Goal: Task Accomplishment & Management: Use online tool/utility

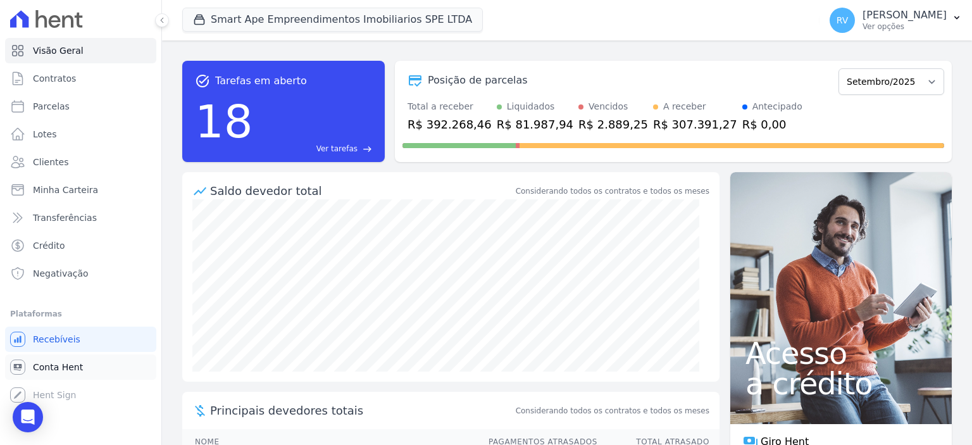
click at [82, 370] on link "Conta Hent" at bounding box center [80, 366] width 151 height 25
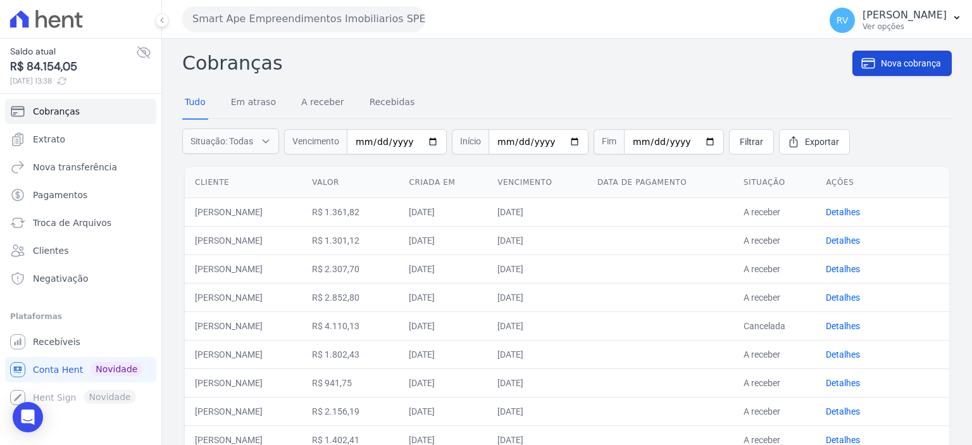
click at [906, 64] on span "Nova cobrança" at bounding box center [911, 63] width 60 height 13
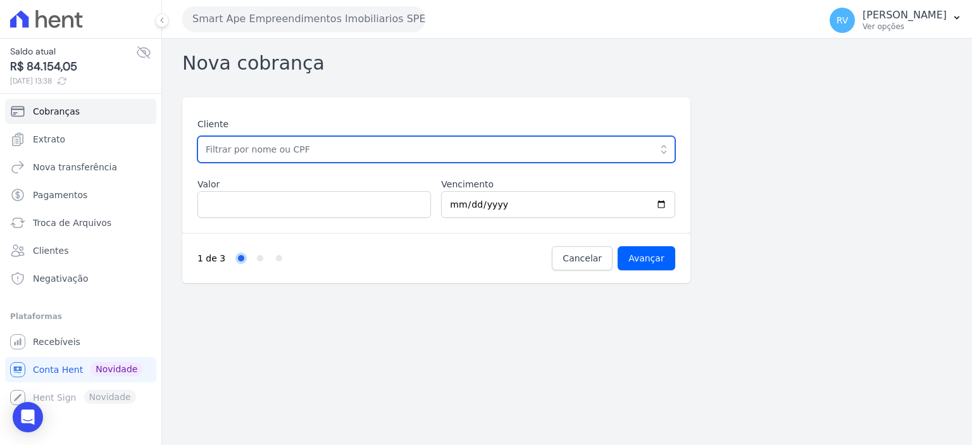
click at [438, 156] on input "text" at bounding box center [436, 149] width 478 height 27
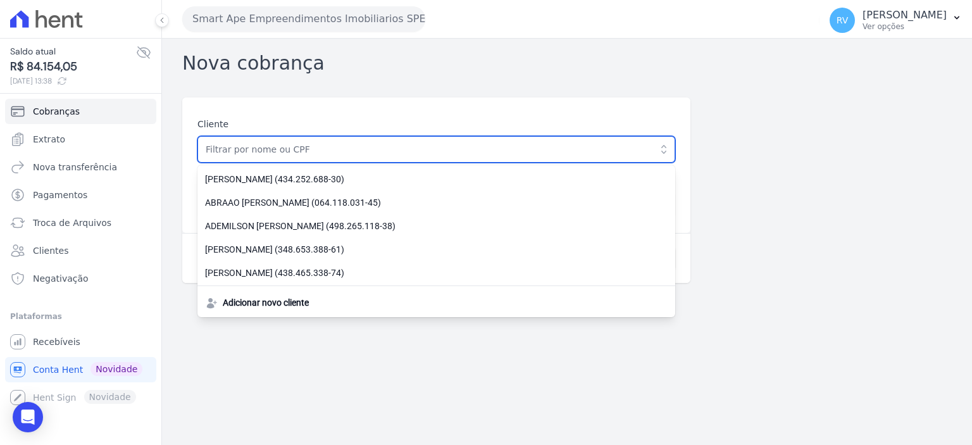
paste input "[PERSON_NAME]"
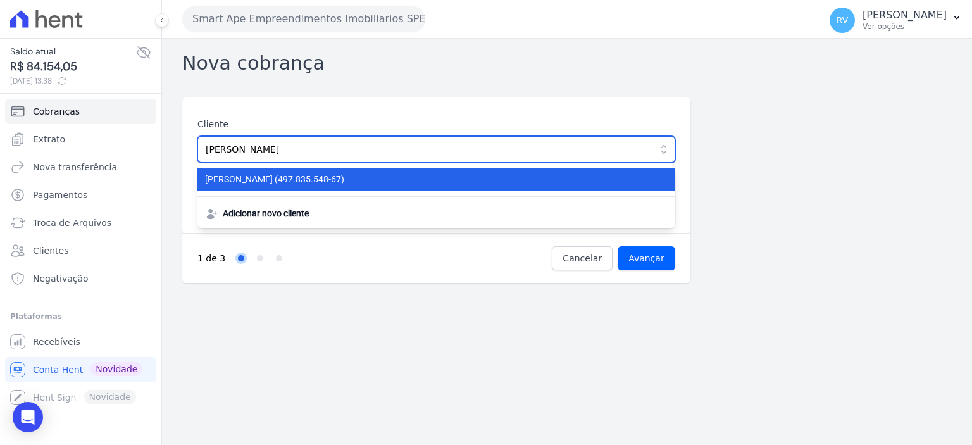
type input "[PERSON_NAME]"
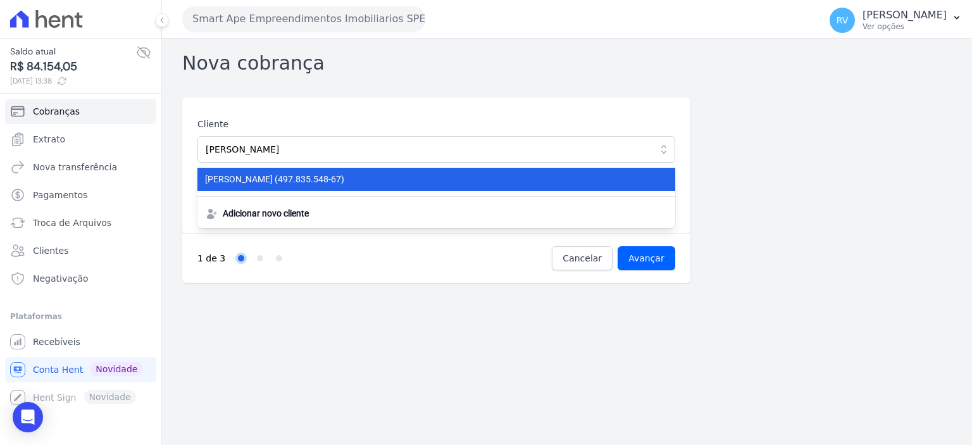
click at [414, 173] on span "MILENA CARDOZO SIKORSKI (497.835.548-67)" at bounding box center [428, 179] width 447 height 13
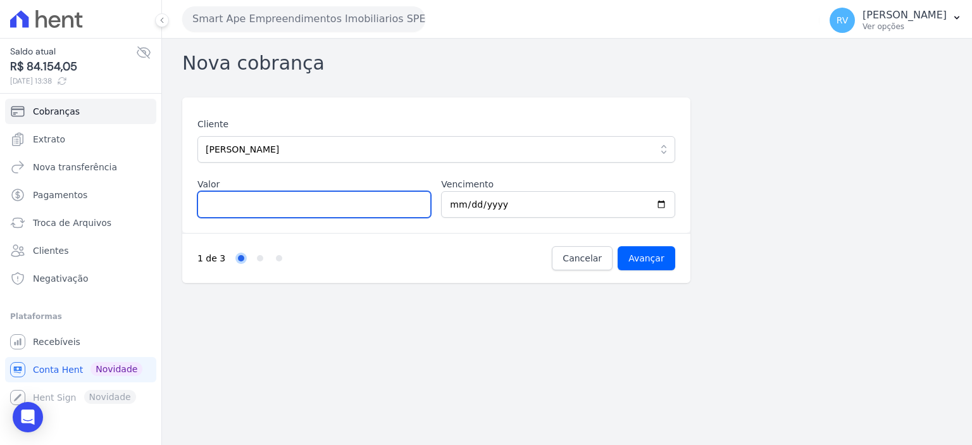
click at [282, 198] on input "Valor" at bounding box center [313, 204] width 233 height 27
type input "1529.07"
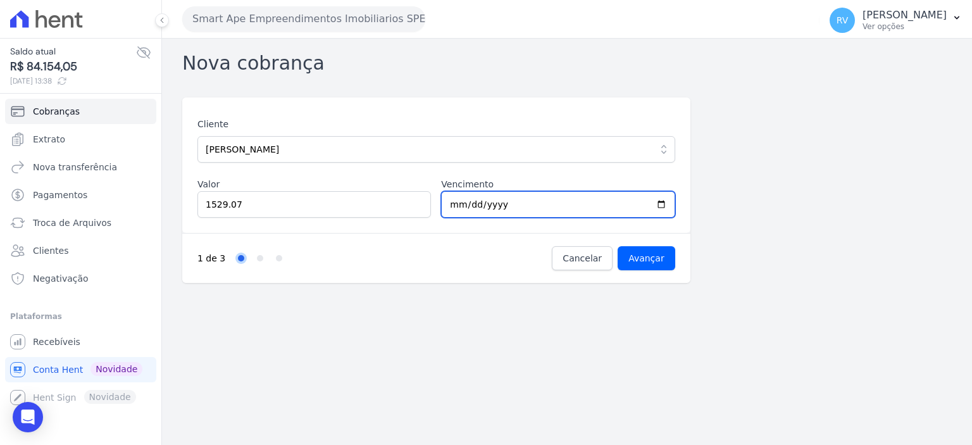
click at [661, 202] on input "2025-09-11" at bounding box center [557, 204] width 233 height 27
type input "2025-09-20"
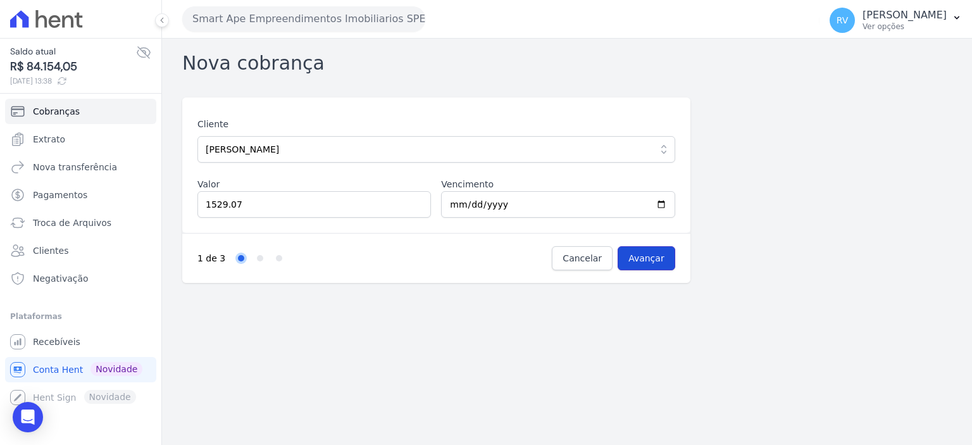
click at [649, 262] on input "Avançar" at bounding box center [647, 258] width 58 height 24
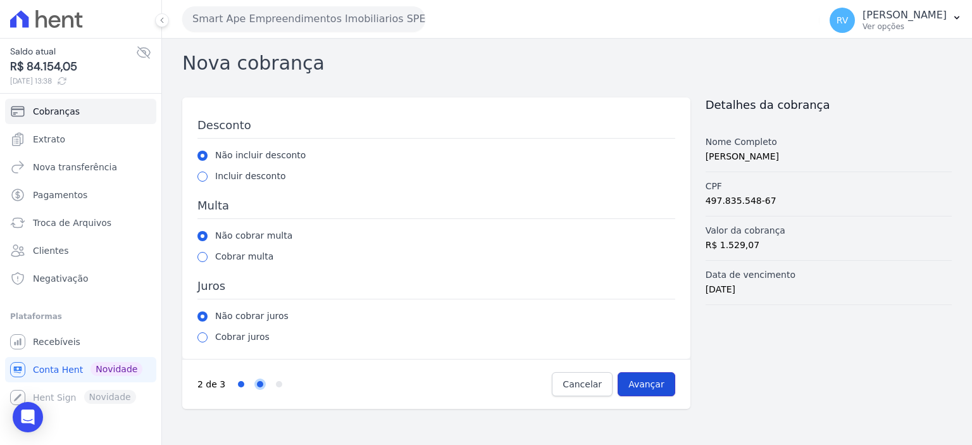
click at [669, 383] on input "Avançar" at bounding box center [647, 384] width 58 height 24
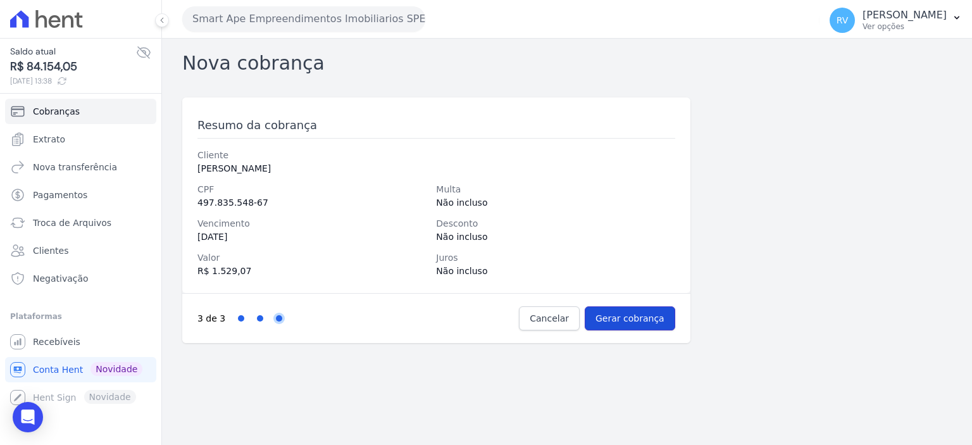
click at [638, 316] on input "Gerar cobrança" at bounding box center [630, 318] width 90 height 24
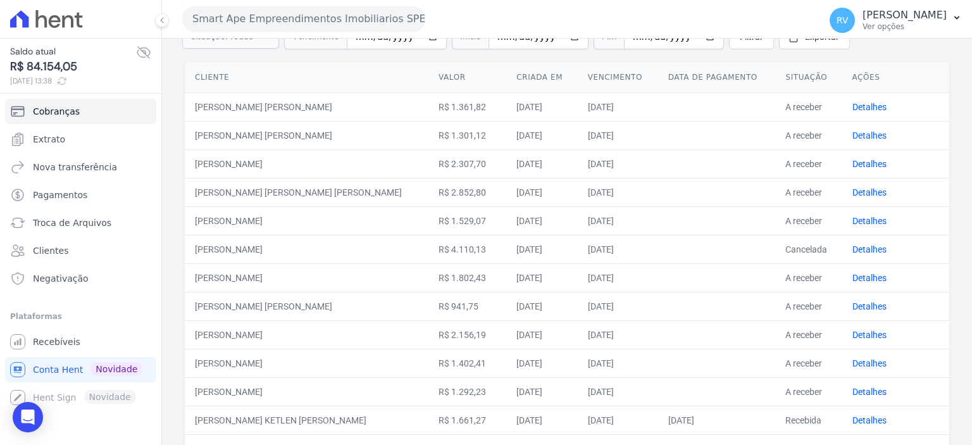
scroll to position [127, 0]
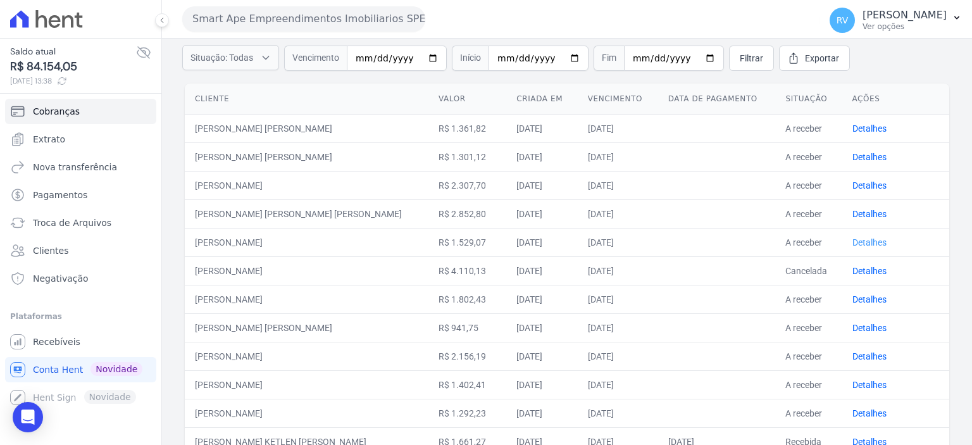
click at [853, 240] on link "Detalhes" at bounding box center [869, 242] width 34 height 10
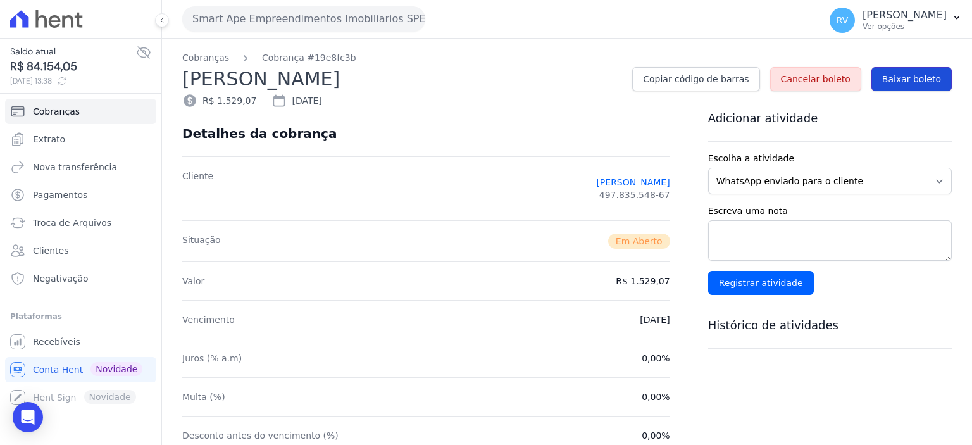
click at [921, 85] on link "Baixar boleto" at bounding box center [911, 79] width 80 height 24
